Goal: Navigation & Orientation: Go to known website

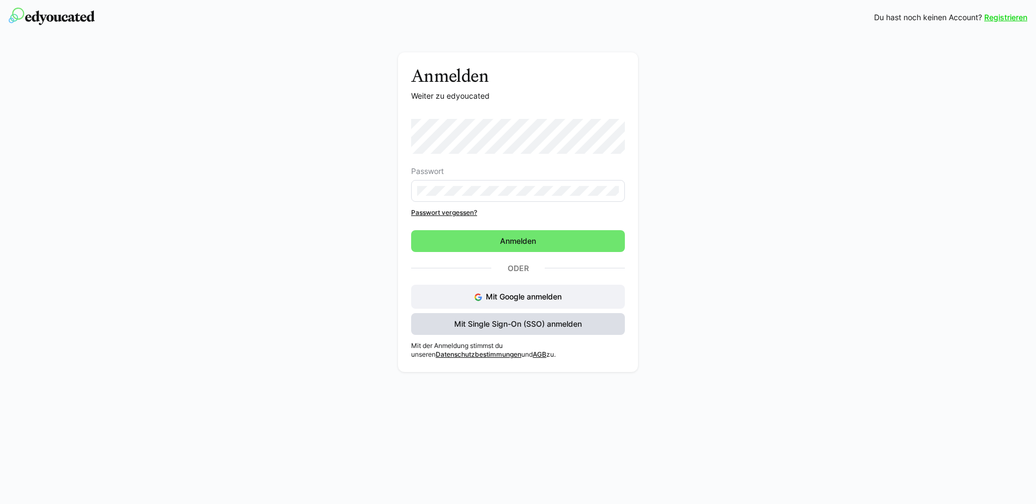
click at [560, 326] on span "Mit Single Sign-On (SSO) anmelden" at bounding box center [518, 323] width 131 height 11
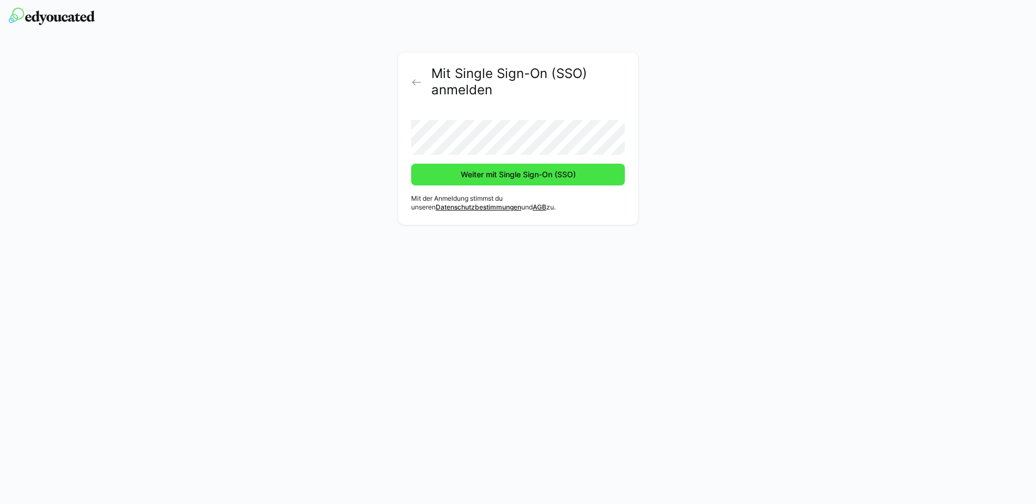
click at [497, 177] on span "Weiter mit Single Sign-On (SSO)" at bounding box center [518, 174] width 118 height 11
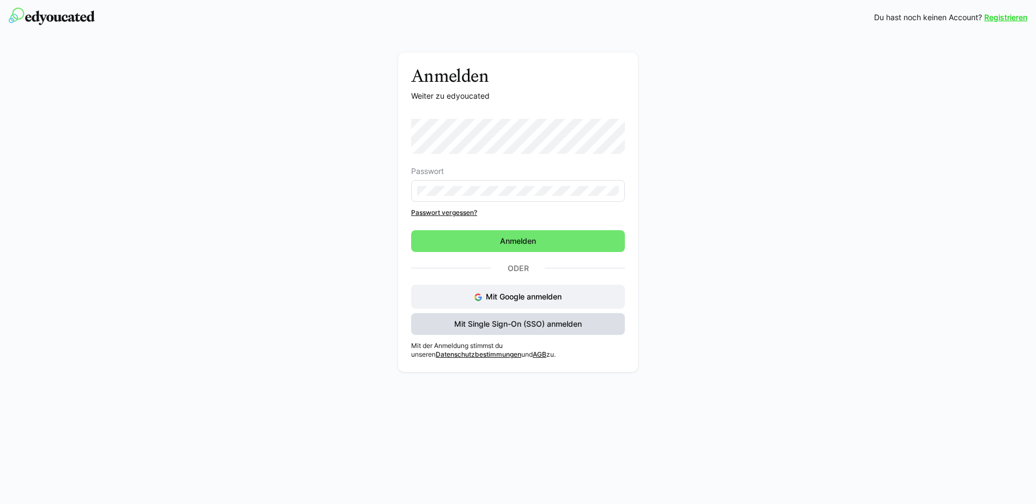
click at [515, 326] on span "Mit Single Sign-On (SSO) anmelden" at bounding box center [518, 323] width 131 height 11
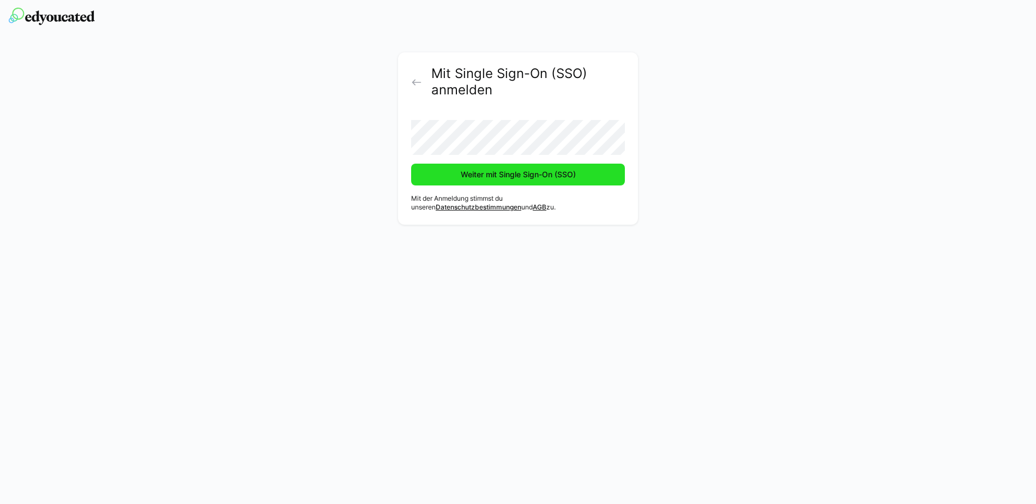
click at [486, 183] on span "Weiter mit Single Sign-On (SSO)" at bounding box center [518, 175] width 214 height 22
